Goal: Obtain resource: Download file/media

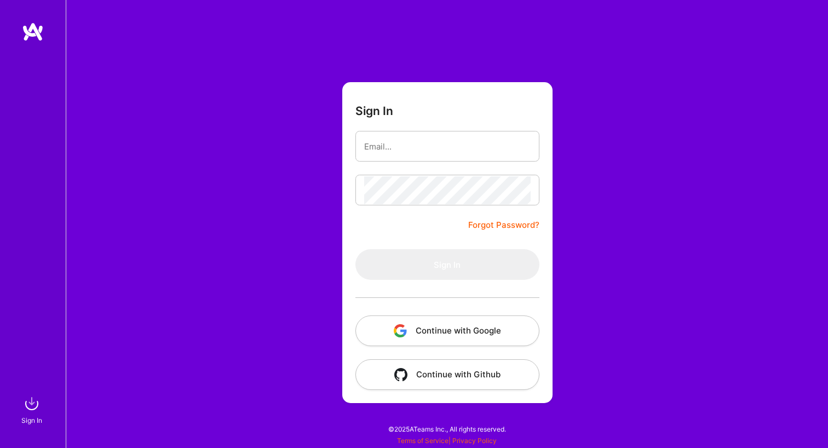
click at [488, 325] on button "Continue with Google" at bounding box center [447, 330] width 184 height 31
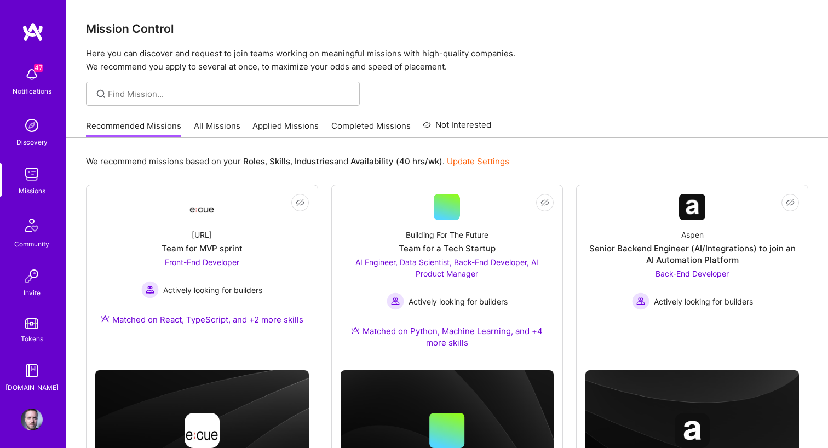
click at [382, 129] on link "Completed Missions" at bounding box center [370, 129] width 79 height 18
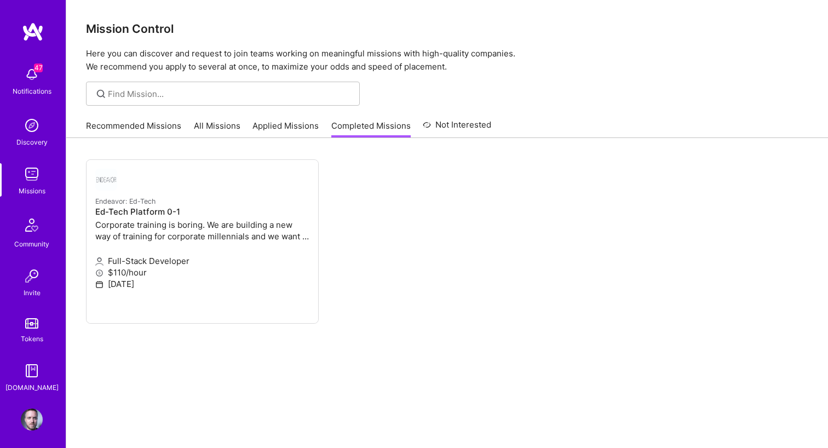
click at [470, 131] on link "Not Interested" at bounding box center [457, 128] width 68 height 20
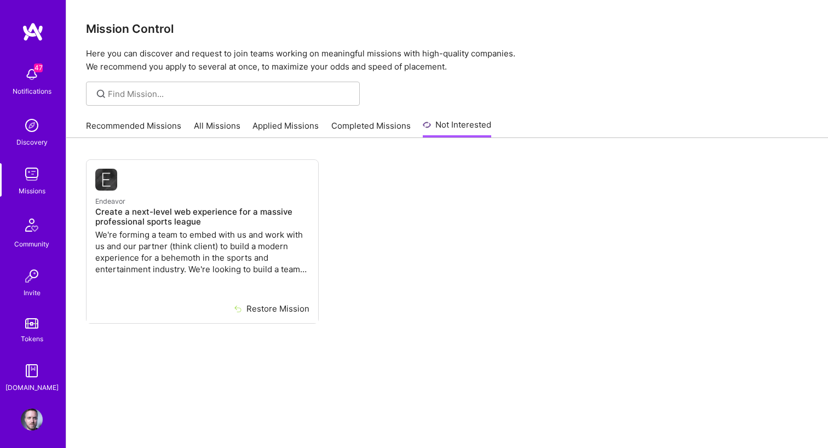
click at [396, 135] on link "Completed Missions" at bounding box center [370, 129] width 79 height 18
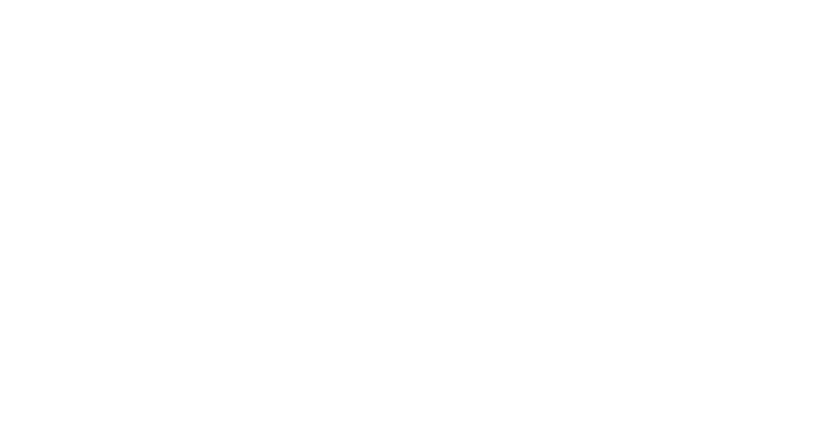
click at [0, 0] on link "Not Interested" at bounding box center [0, 0] width 0 height 0
click at [0, 0] on link "Completed Missions" at bounding box center [0, 0] width 0 height 0
click at [0, 0] on div "Recommended Missions All Missions Applied Missions Completed Missions Not Inter…" at bounding box center [0, 0] width 0 height 0
click at [0, 0] on link "Applied Missions" at bounding box center [0, 0] width 0 height 0
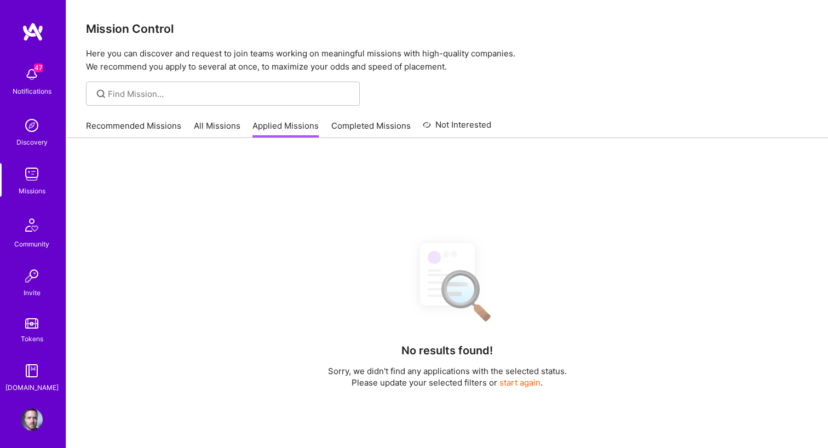
click at [223, 128] on link "All Missions" at bounding box center [217, 129] width 47 height 18
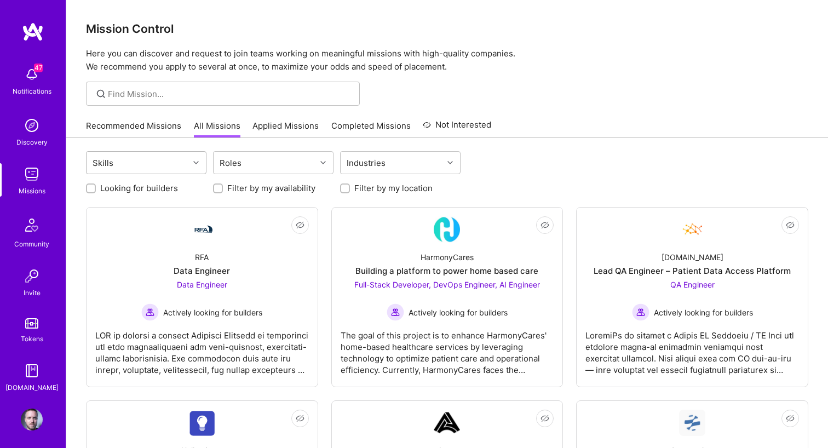
click at [196, 157] on div at bounding box center [197, 163] width 17 height 14
click at [159, 132] on link "Recommended Missions" at bounding box center [133, 129] width 95 height 18
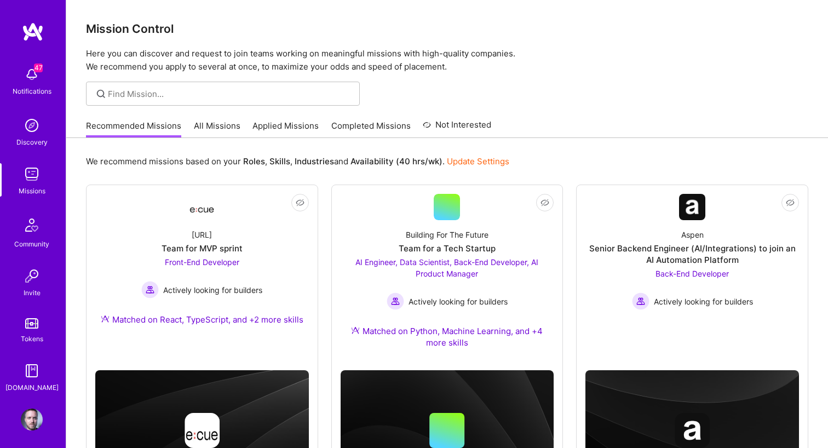
scroll to position [4, 0]
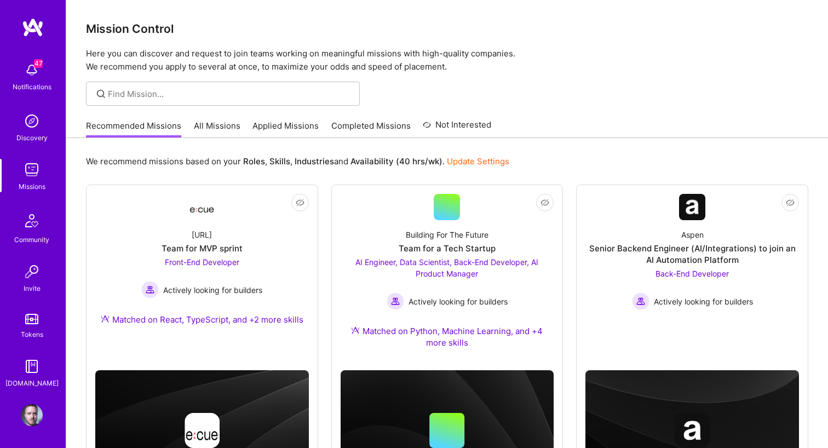
click at [368, 128] on link "Completed Missions" at bounding box center [370, 129] width 79 height 18
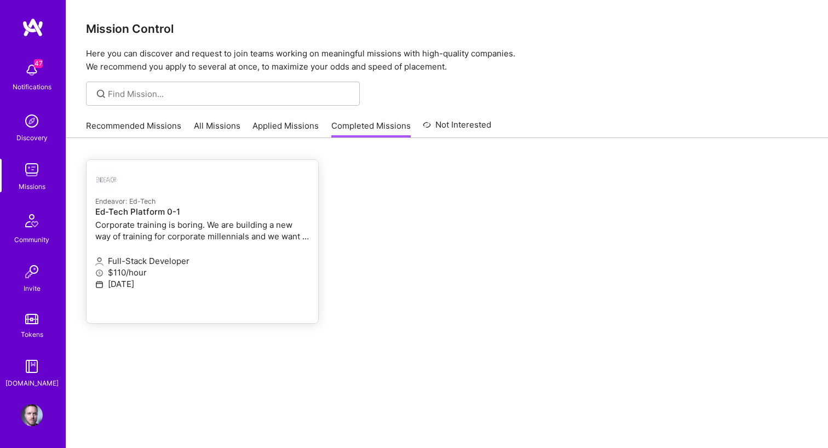
click at [267, 244] on link "Endeavor: Ed-Tech Ed-Tech Platform 0-1 Corporate training is boring. We are bui…" at bounding box center [203, 241] width 232 height 163
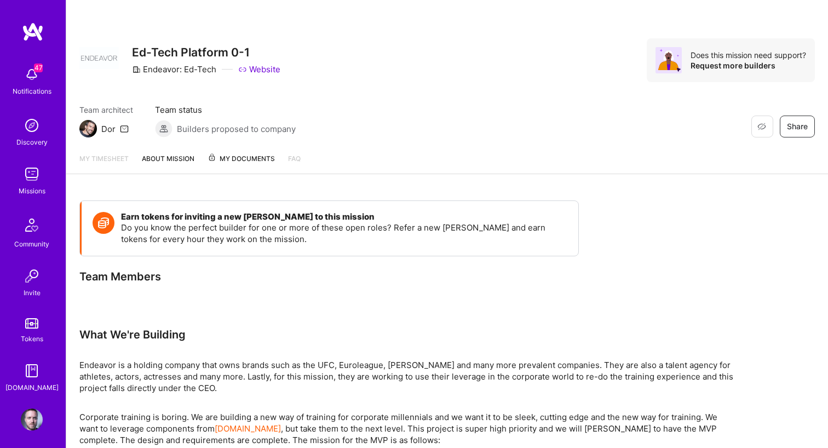
click at [231, 163] on span "My Documents" at bounding box center [241, 159] width 67 height 12
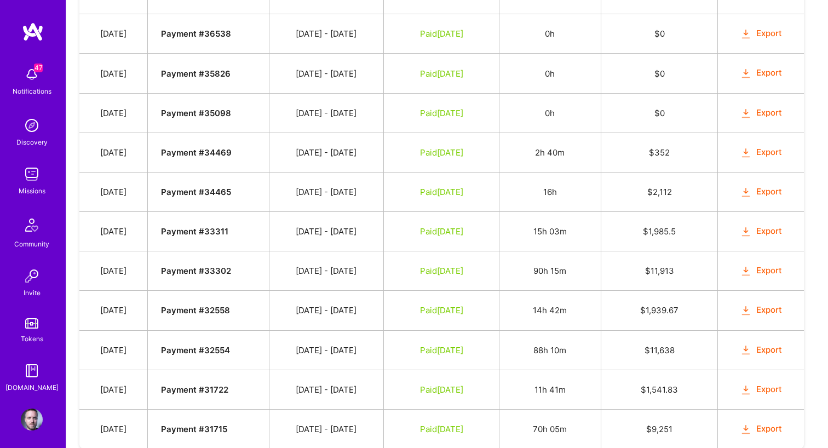
scroll to position [574, 0]
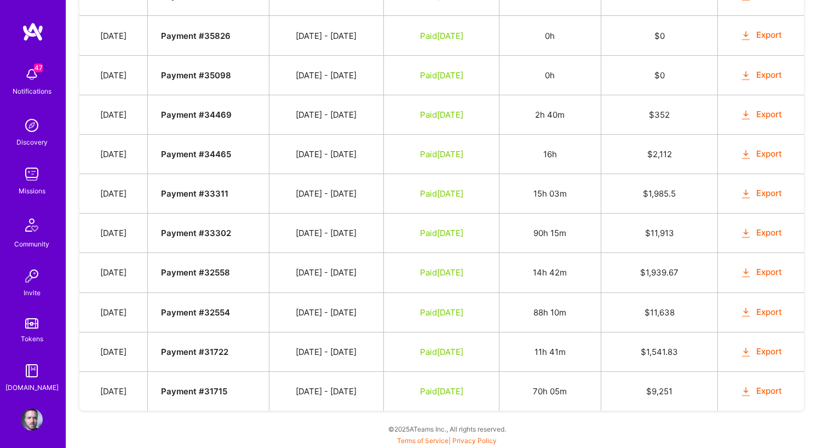
click at [775, 396] on button "Export" at bounding box center [761, 391] width 43 height 13
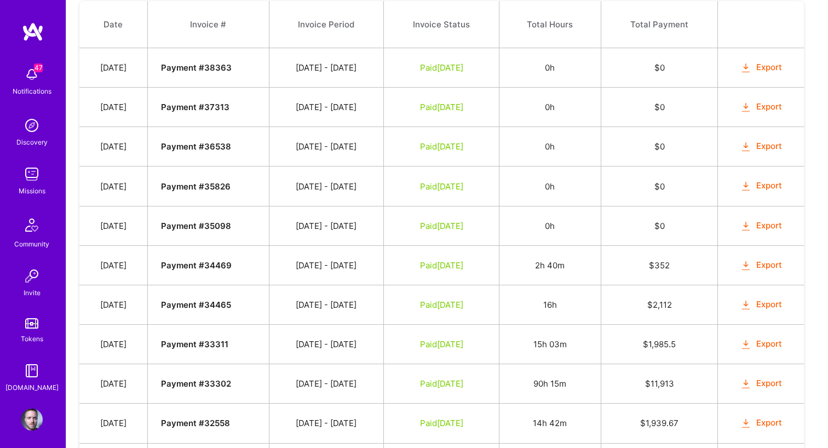
scroll to position [391, 0]
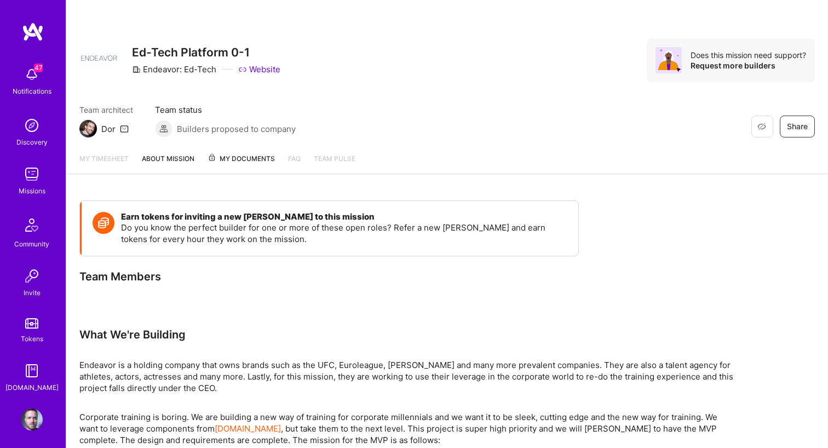
click at [127, 130] on icon at bounding box center [124, 128] width 9 height 9
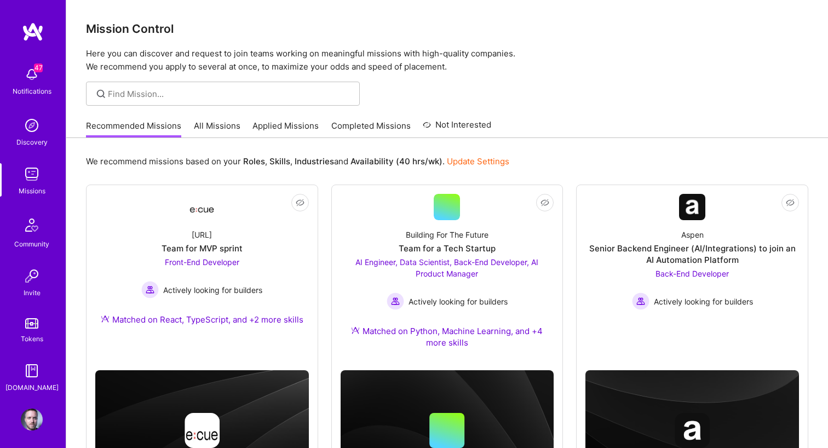
click at [34, 32] on img at bounding box center [33, 32] width 22 height 20
click at [42, 34] on img at bounding box center [33, 32] width 22 height 20
click at [30, 419] on img at bounding box center [32, 420] width 22 height 22
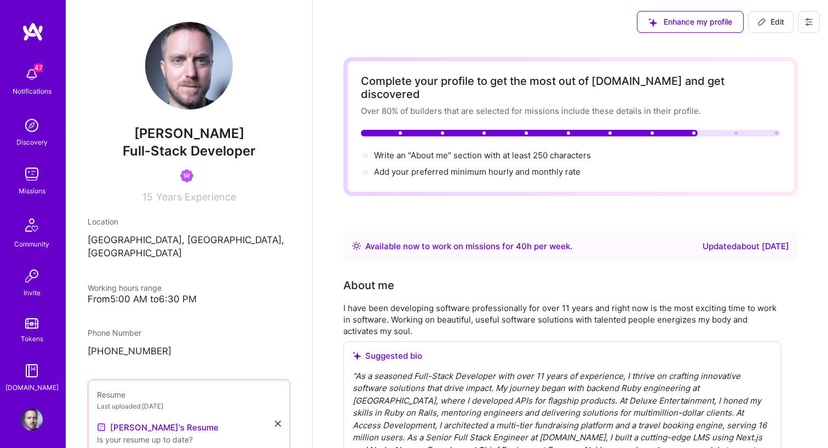
click at [813, 31] on button at bounding box center [809, 22] width 22 height 22
click at [776, 104] on button "Log Out" at bounding box center [779, 103] width 82 height 28
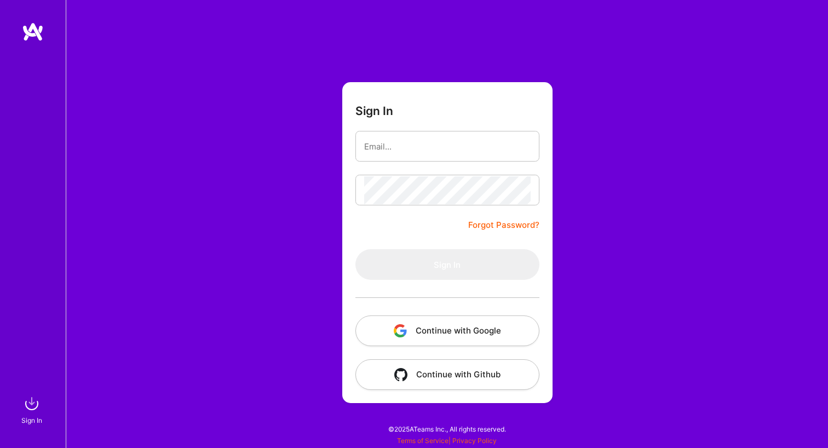
click at [441, 333] on button "Continue with Google" at bounding box center [447, 330] width 184 height 31
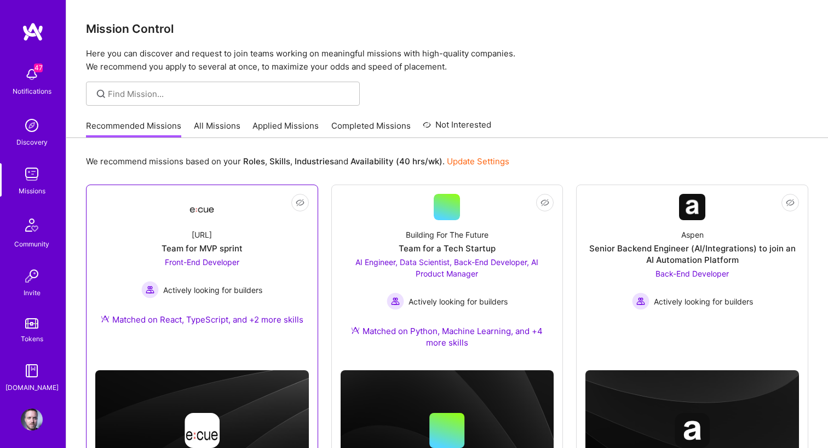
scroll to position [2, 0]
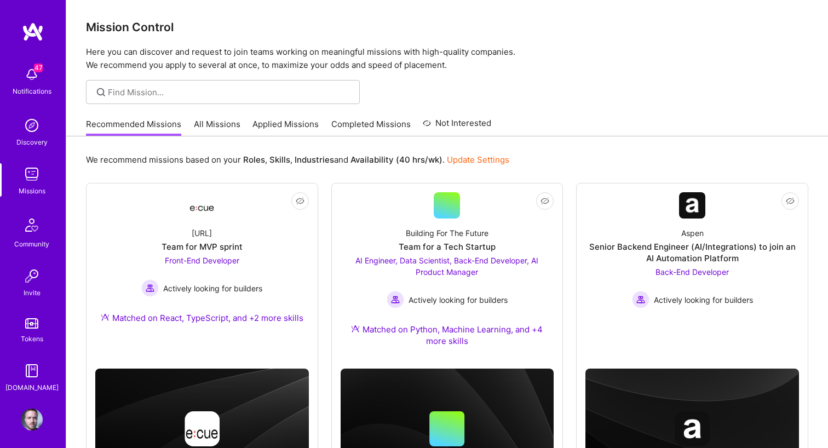
click at [344, 123] on link "Completed Missions" at bounding box center [370, 127] width 79 height 18
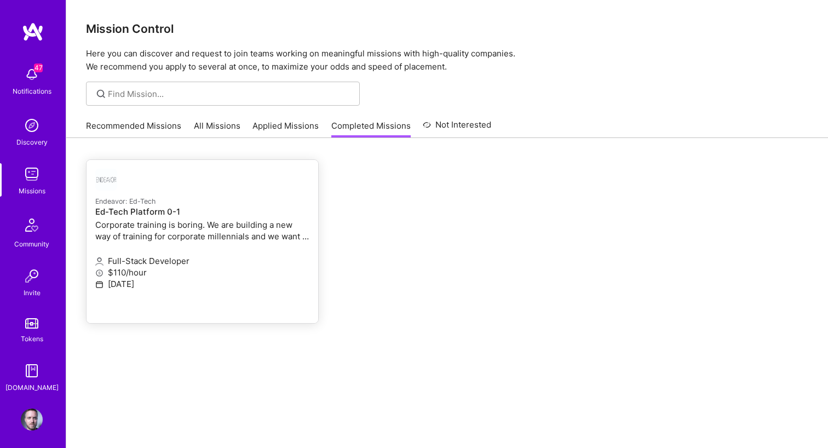
click at [240, 225] on p "Corporate training is boring. We are building a new way of training for corpora…" at bounding box center [202, 230] width 214 height 23
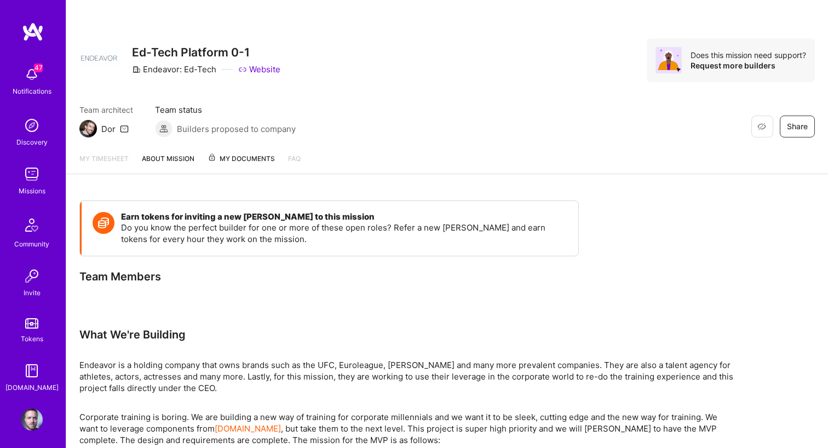
click at [251, 157] on span "My Documents" at bounding box center [241, 159] width 67 height 12
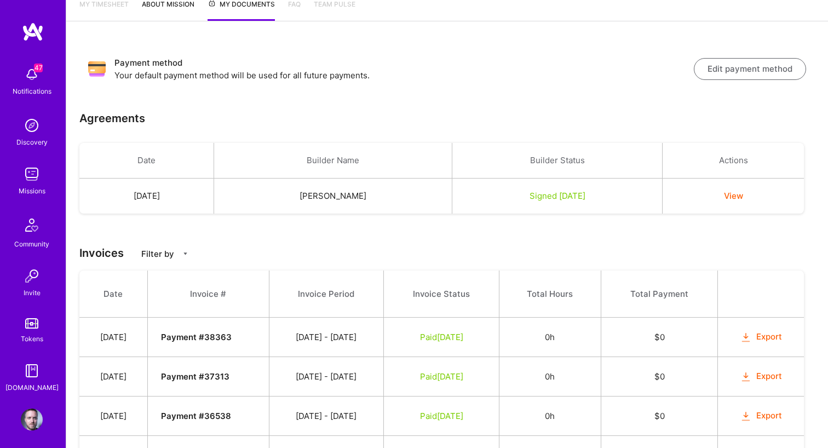
scroll to position [574, 0]
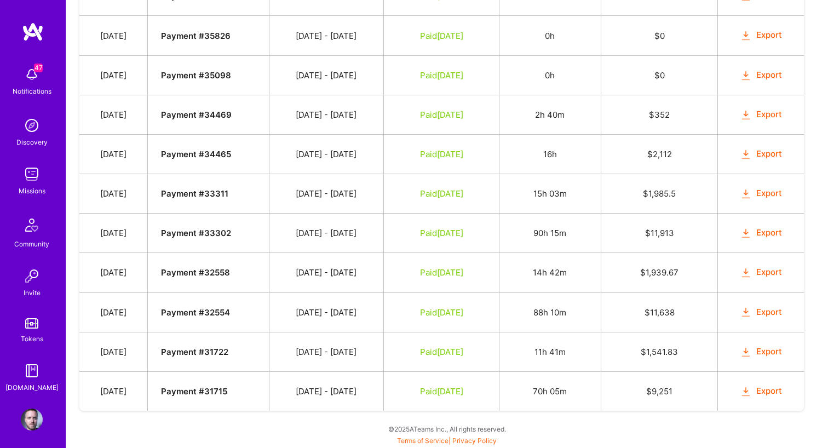
click at [760, 388] on button "Export" at bounding box center [761, 391] width 43 height 13
click at [779, 352] on button "Export" at bounding box center [761, 352] width 43 height 13
click at [762, 311] on button "Export" at bounding box center [761, 312] width 43 height 13
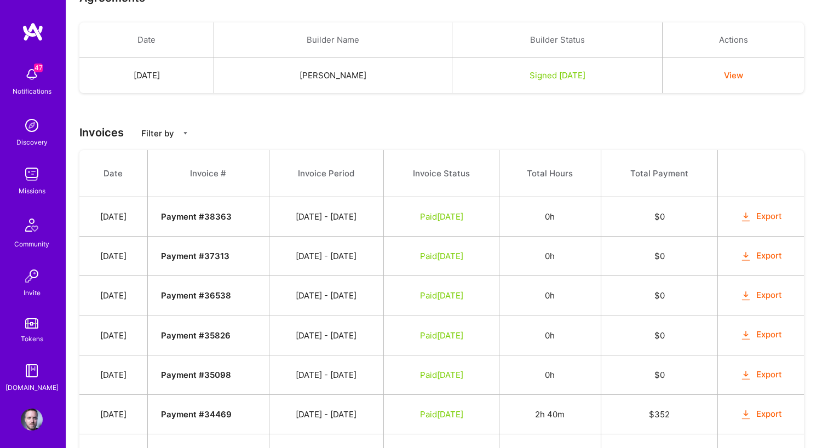
scroll to position [239, 0]
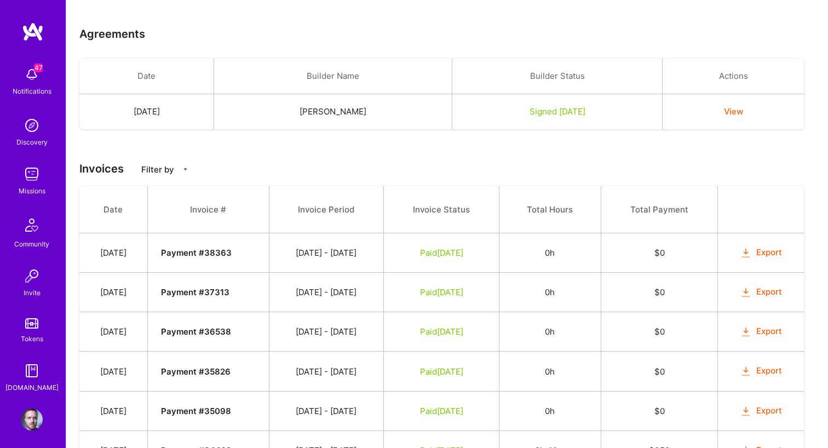
click at [35, 176] on img at bounding box center [32, 174] width 22 height 22
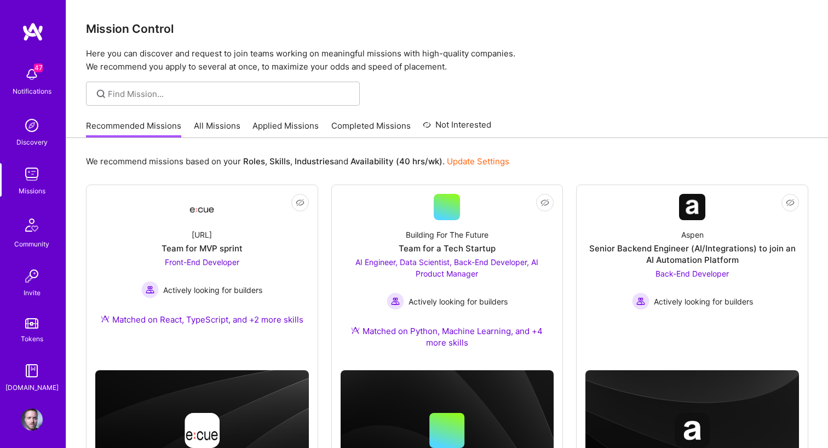
scroll to position [20, 0]
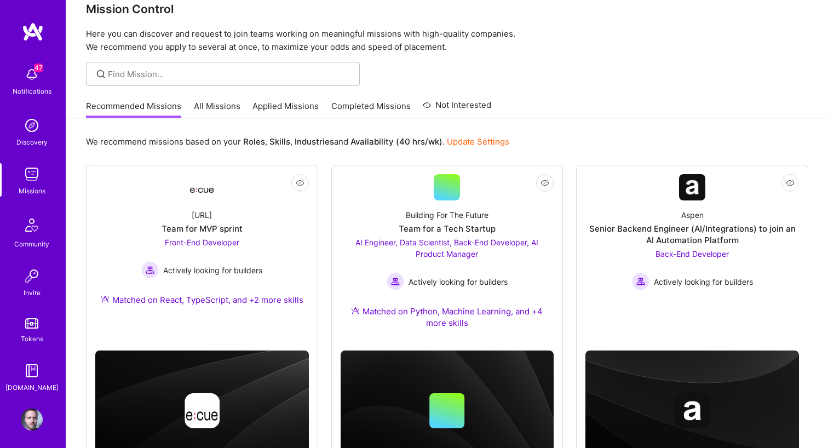
click at [369, 102] on link "Completed Missions" at bounding box center [370, 109] width 79 height 18
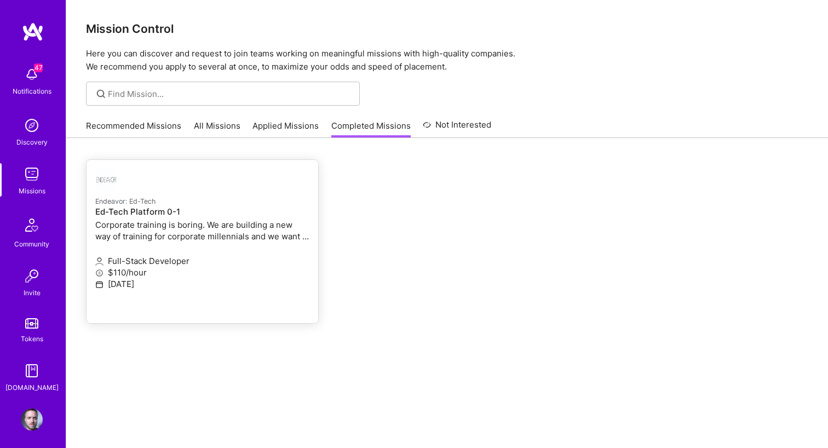
click at [202, 206] on p "Endeavor: Ed-Tech" at bounding box center [202, 201] width 214 height 12
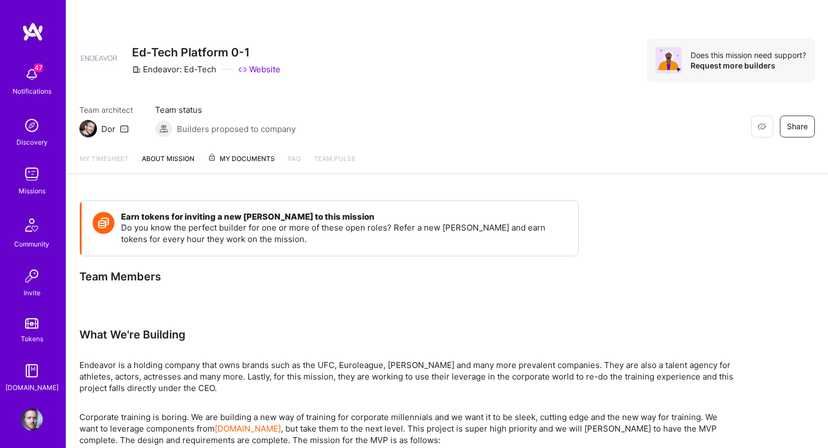
click at [125, 128] on icon at bounding box center [124, 128] width 9 height 9
click at [107, 130] on div "Dor" at bounding box center [108, 128] width 14 height 11
